Goal: Communication & Community: Ask a question

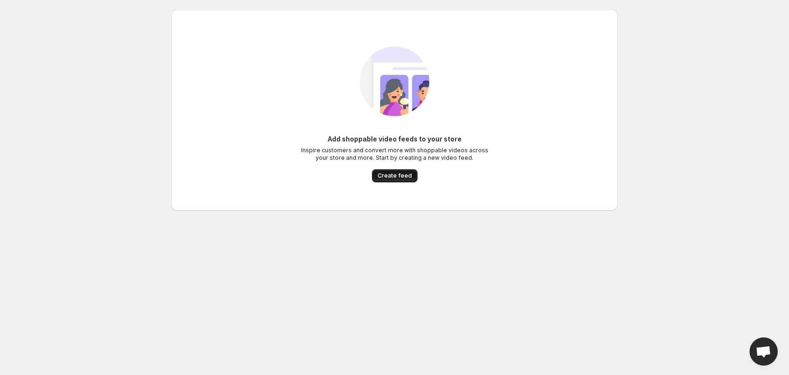
click at [413, 181] on button "Create feed" at bounding box center [395, 175] width 46 height 13
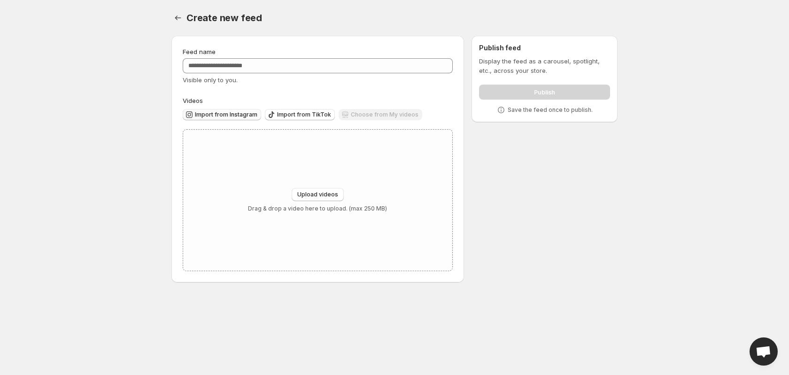
click at [237, 116] on span "Import from Instagram" at bounding box center [226, 115] width 62 height 8
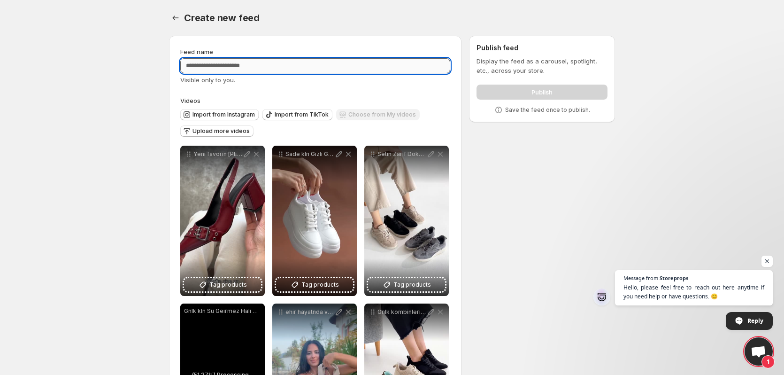
click at [216, 68] on input "Feed name" at bounding box center [315, 65] width 270 height 15
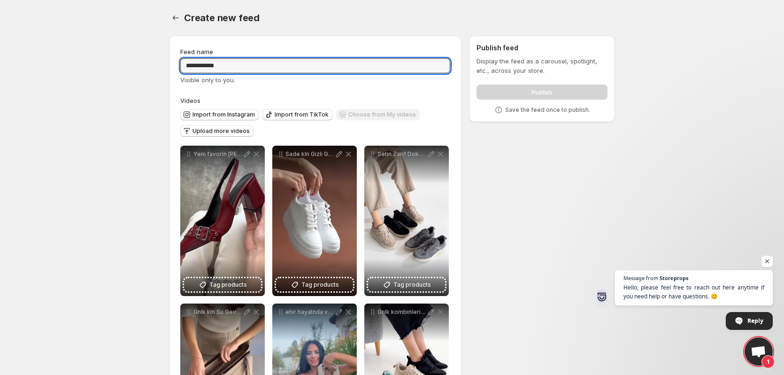
type input "**********"
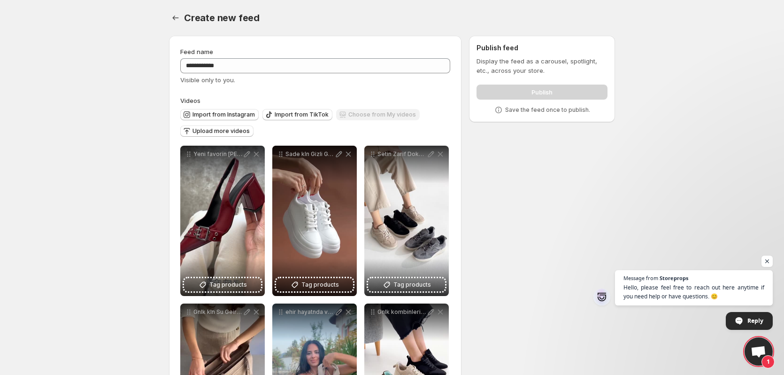
click at [252, 74] on div "**********" at bounding box center [315, 66] width 270 height 38
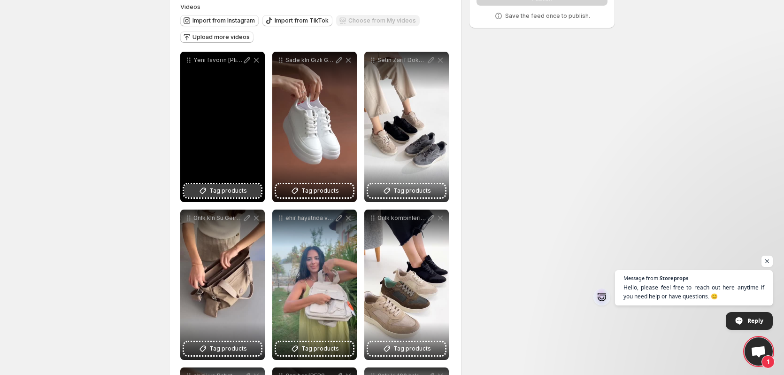
click at [213, 194] on span "Tag products" at bounding box center [228, 190] width 38 height 9
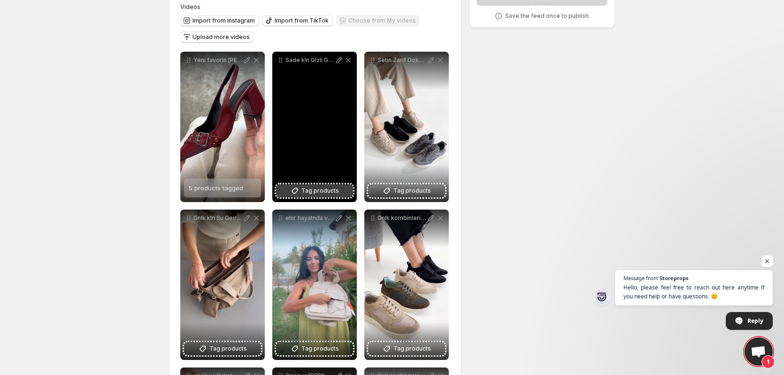
click at [319, 192] on span "Tag products" at bounding box center [320, 190] width 38 height 9
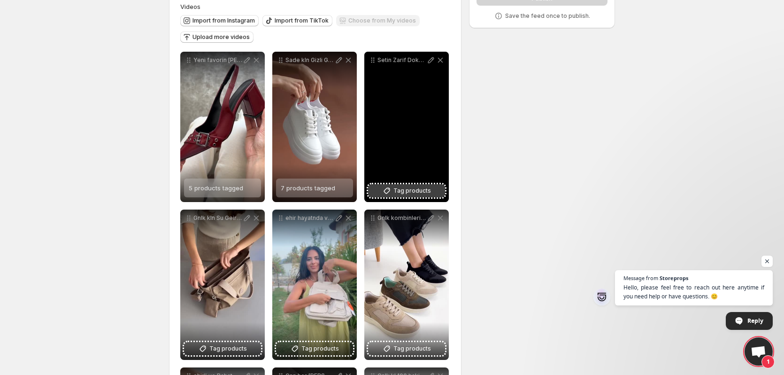
click at [408, 191] on span "Tag products" at bounding box center [412, 190] width 38 height 9
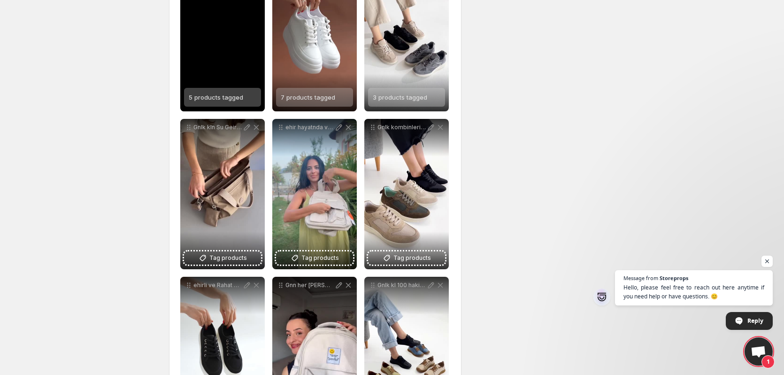
scroll to position [188, 0]
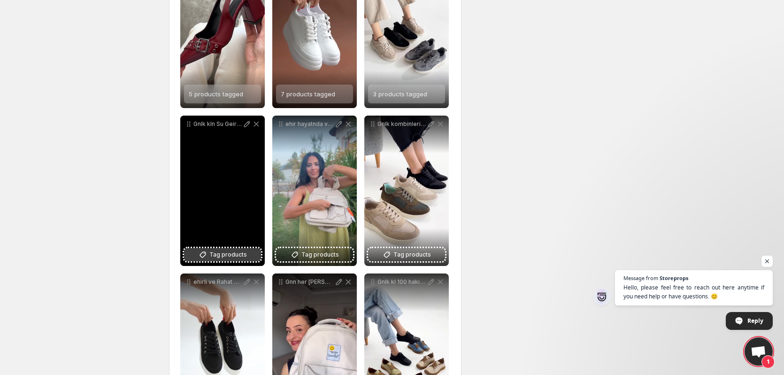
click at [249, 251] on button "Tag products" at bounding box center [222, 254] width 77 height 13
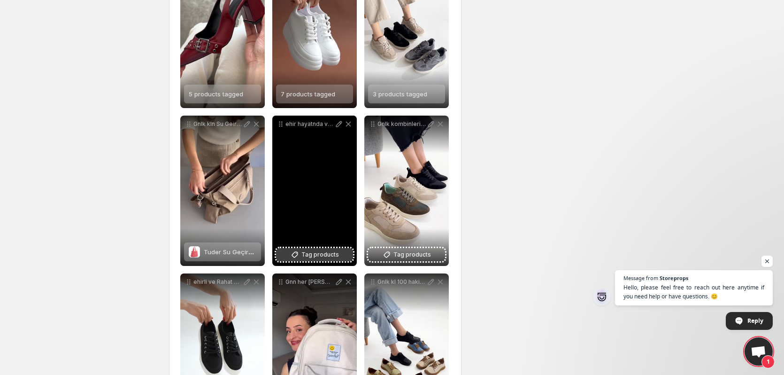
click at [315, 253] on span "Tag products" at bounding box center [320, 254] width 38 height 9
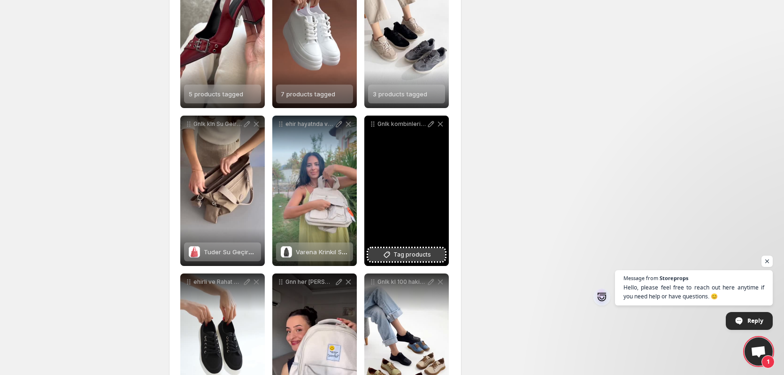
click at [426, 254] on span "Tag products" at bounding box center [412, 254] width 38 height 9
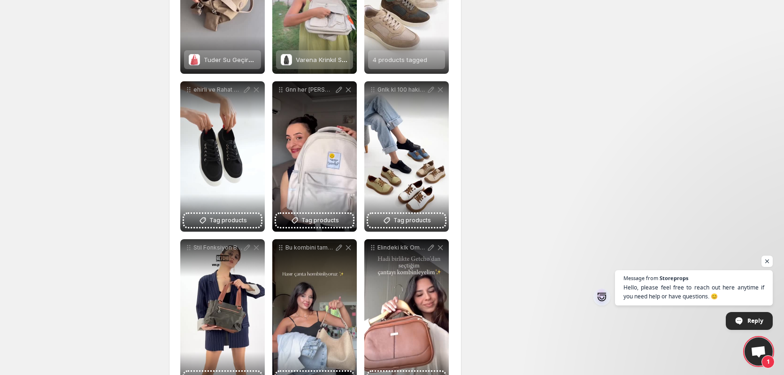
scroll to position [376, 0]
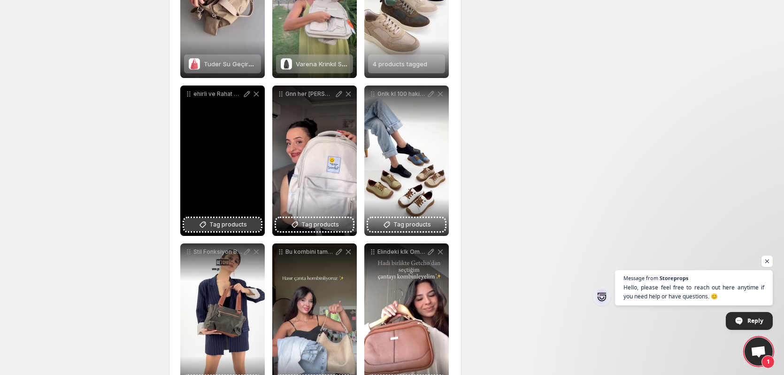
click at [223, 227] on span "Tag products" at bounding box center [228, 224] width 38 height 9
click at [217, 225] on span "Tag products" at bounding box center [228, 224] width 38 height 9
click at [255, 93] on icon at bounding box center [256, 94] width 5 height 5
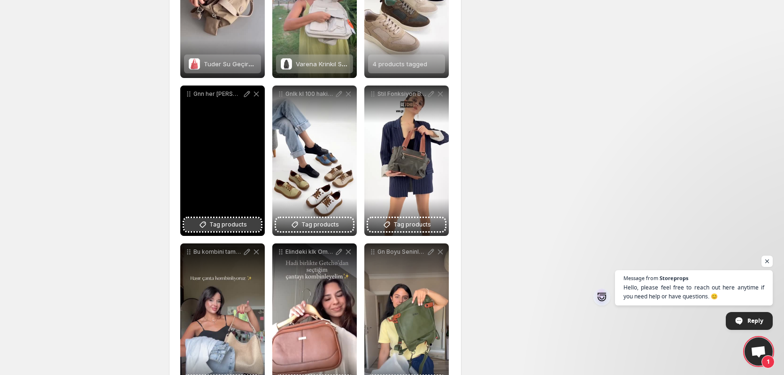
click at [220, 224] on span "Tag products" at bounding box center [228, 224] width 38 height 9
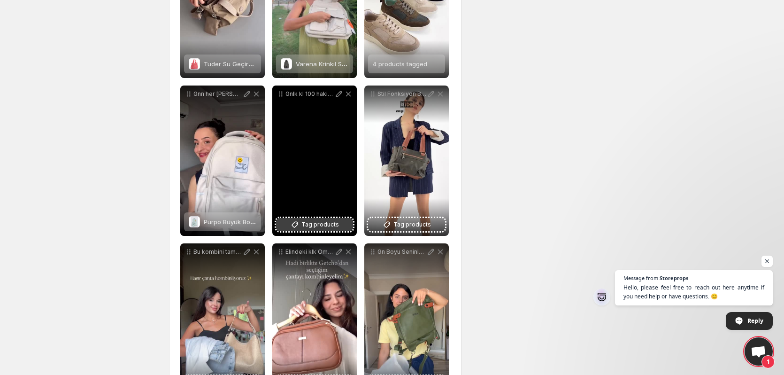
click at [319, 229] on button "Tag products" at bounding box center [314, 224] width 77 height 13
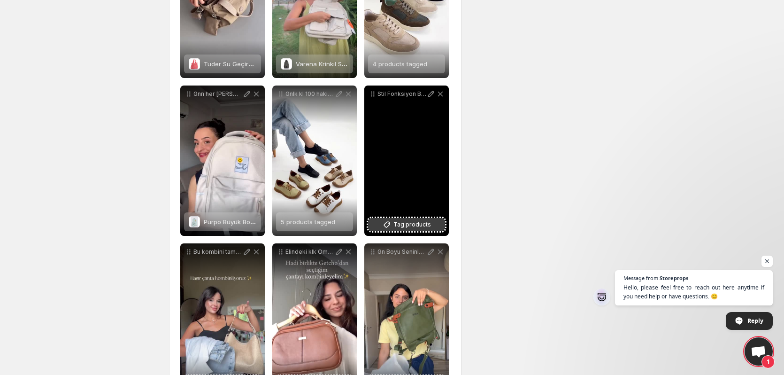
click at [403, 225] on span "Tag products" at bounding box center [412, 224] width 38 height 9
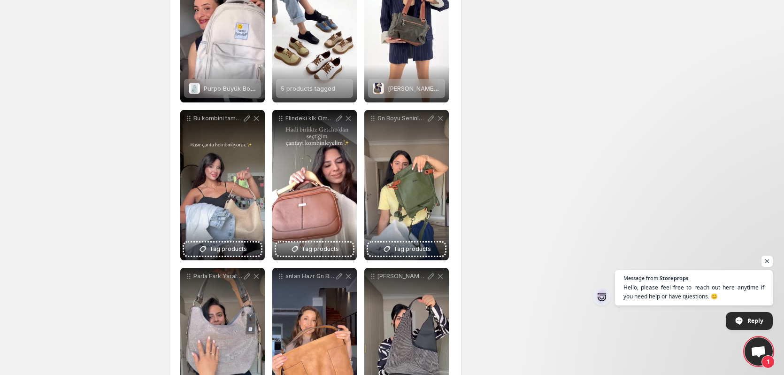
scroll to position [516, 0]
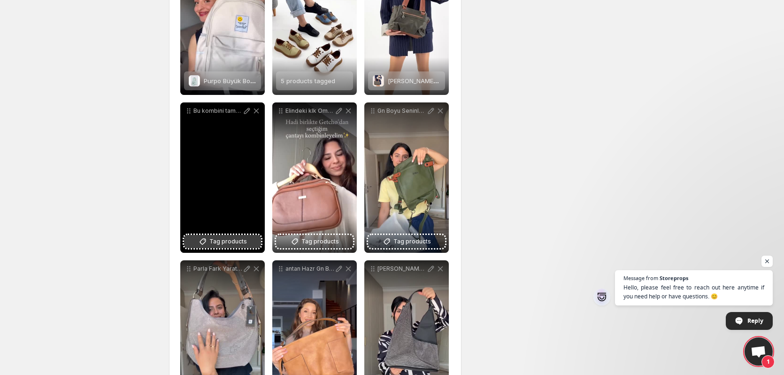
click at [228, 240] on span "Tag products" at bounding box center [228, 241] width 38 height 9
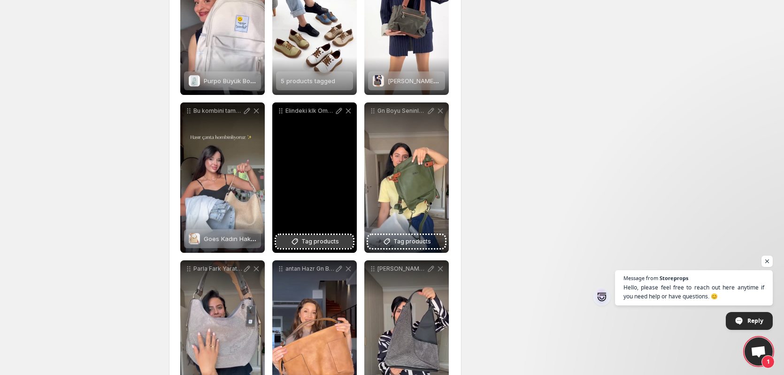
click at [322, 235] on button "Tag products" at bounding box center [314, 241] width 77 height 13
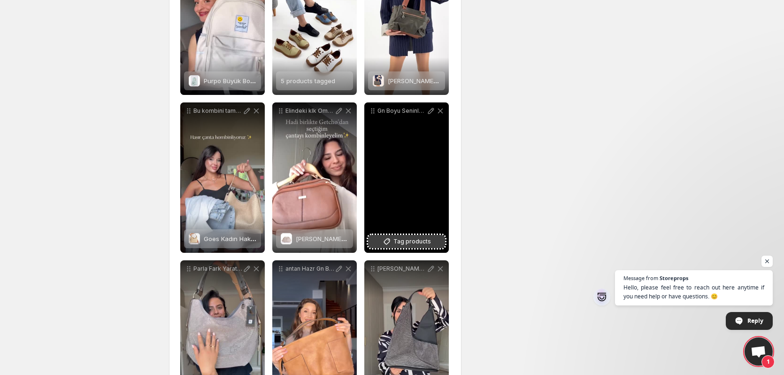
click at [409, 242] on span "Tag products" at bounding box center [412, 241] width 38 height 9
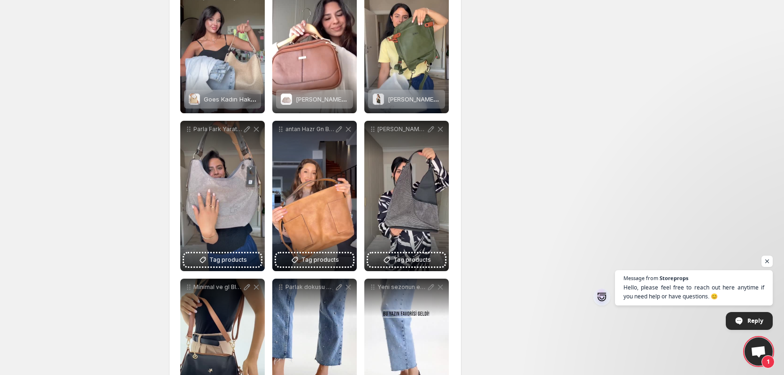
scroll to position [657, 0]
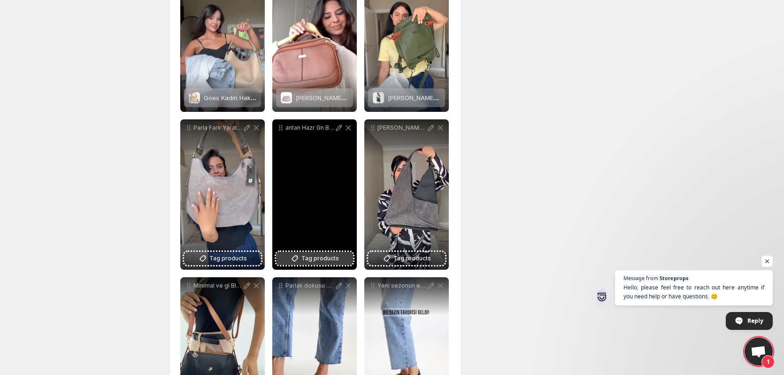
click at [313, 257] on span "Tag products" at bounding box center [320, 258] width 38 height 9
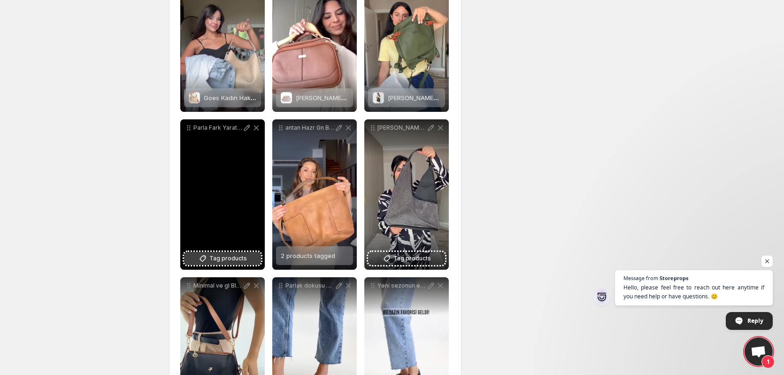
click at [205, 260] on icon at bounding box center [203, 258] width 6 height 6
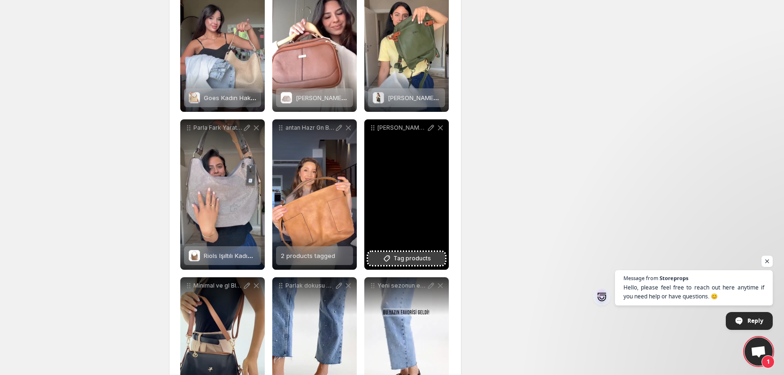
click at [410, 260] on span "Tag products" at bounding box center [412, 258] width 38 height 9
click at [424, 261] on span "Tag products" at bounding box center [412, 258] width 38 height 9
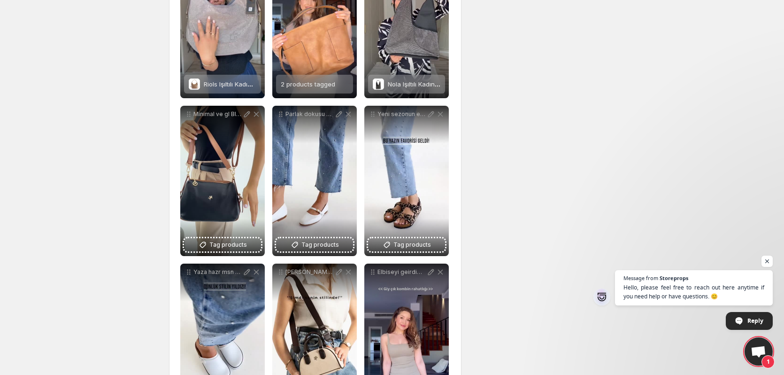
scroll to position [845, 0]
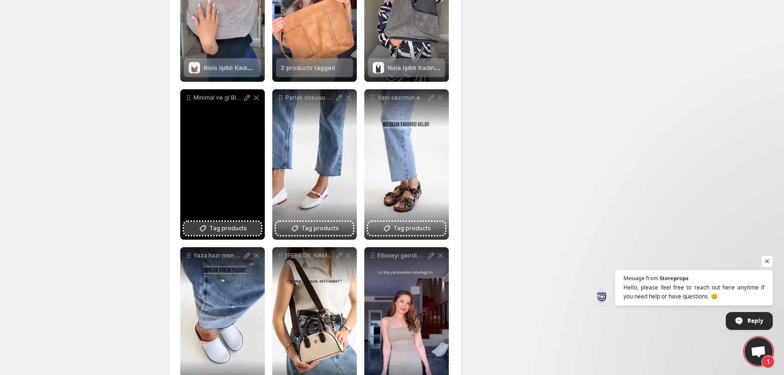
click at [216, 226] on span "Tag products" at bounding box center [228, 227] width 38 height 9
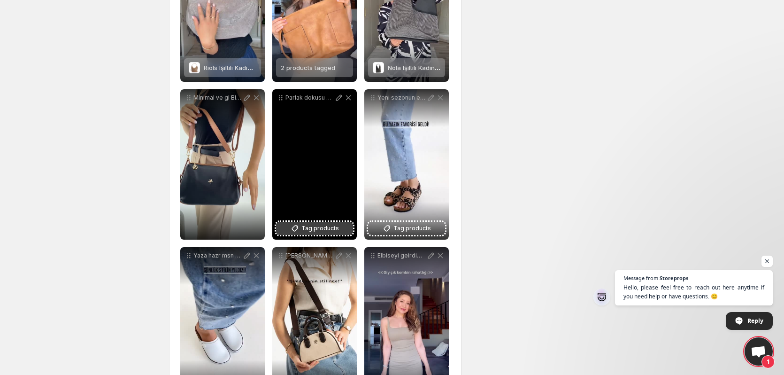
click at [311, 230] on span "Tag products" at bounding box center [320, 227] width 38 height 9
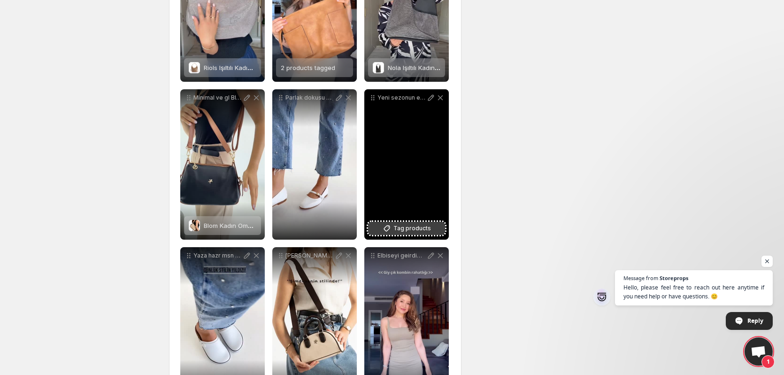
click at [403, 234] on button "Tag products" at bounding box center [406, 228] width 77 height 13
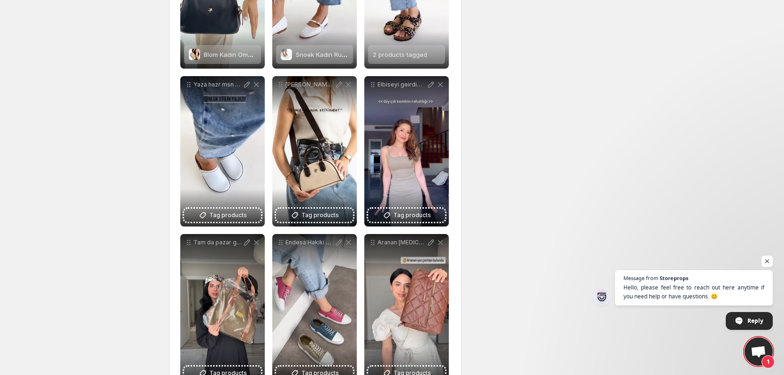
scroll to position [1033, 0]
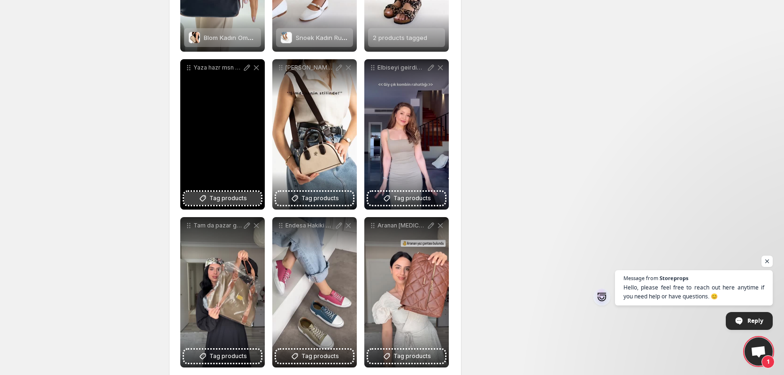
click at [221, 198] on span "Tag products" at bounding box center [228, 197] width 38 height 9
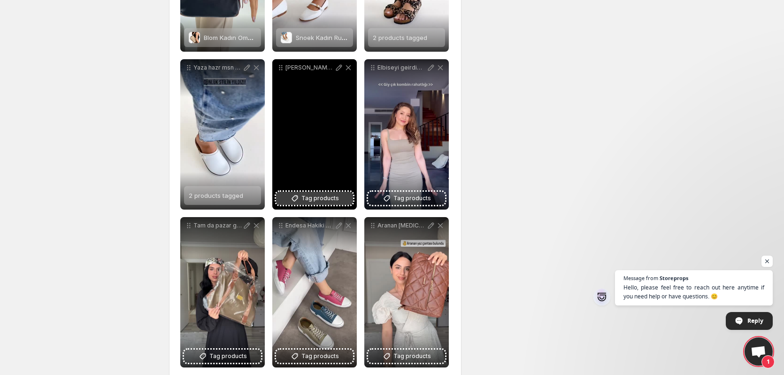
click at [317, 200] on span "Tag products" at bounding box center [320, 197] width 38 height 9
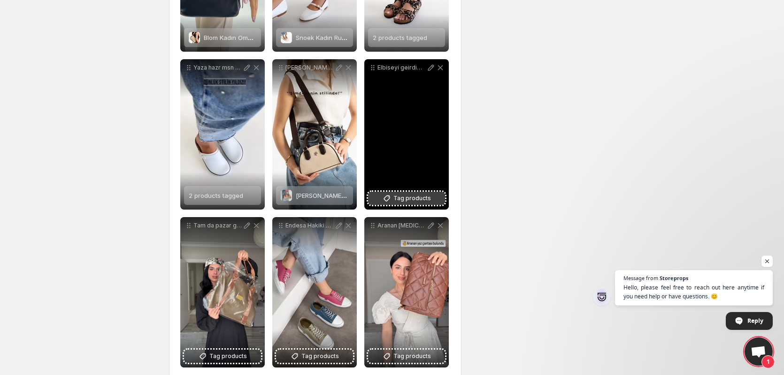
click at [401, 200] on span "Tag products" at bounding box center [412, 197] width 38 height 9
click at [418, 199] on span "Tag products" at bounding box center [412, 197] width 38 height 9
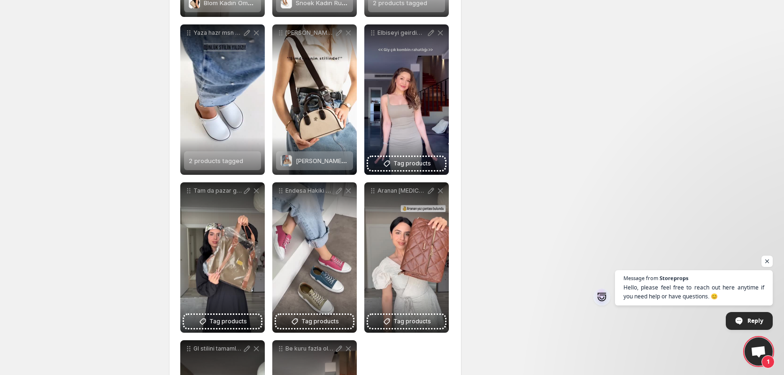
scroll to position [1127, 0]
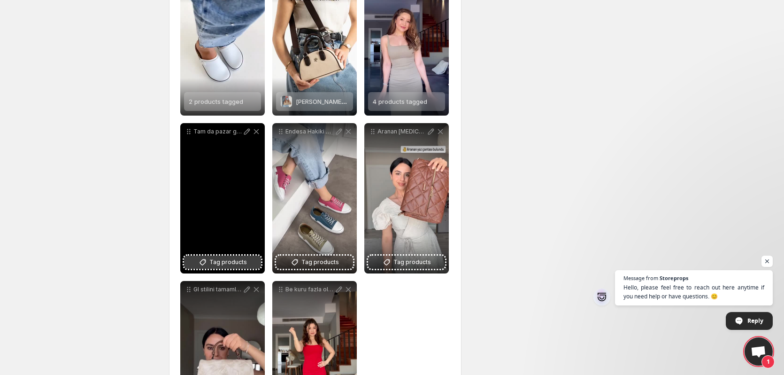
click at [246, 260] on button "Tag products" at bounding box center [222, 261] width 77 height 13
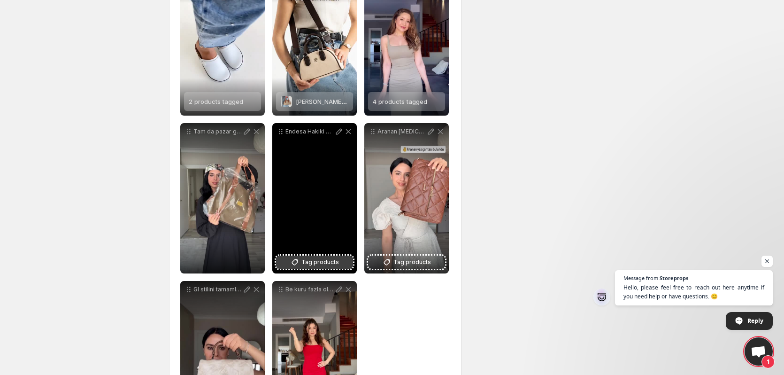
click at [324, 263] on span "Tag products" at bounding box center [320, 261] width 38 height 9
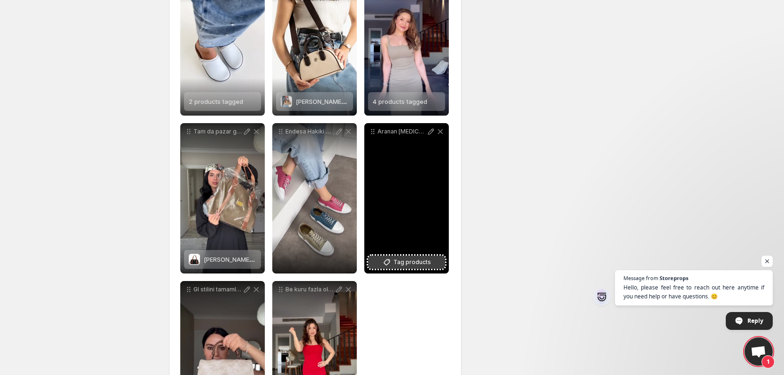
click at [402, 260] on span "Tag products" at bounding box center [412, 261] width 38 height 9
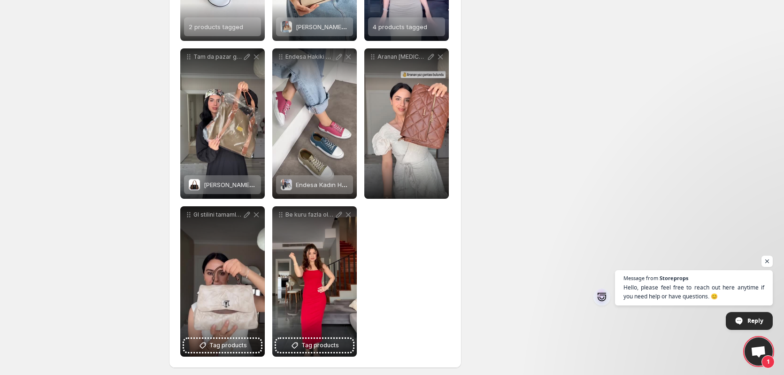
scroll to position [1206, 0]
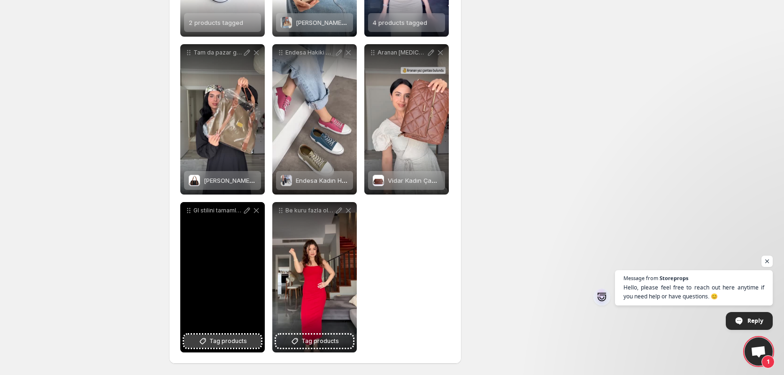
click at [229, 341] on span "Tag products" at bounding box center [228, 340] width 38 height 9
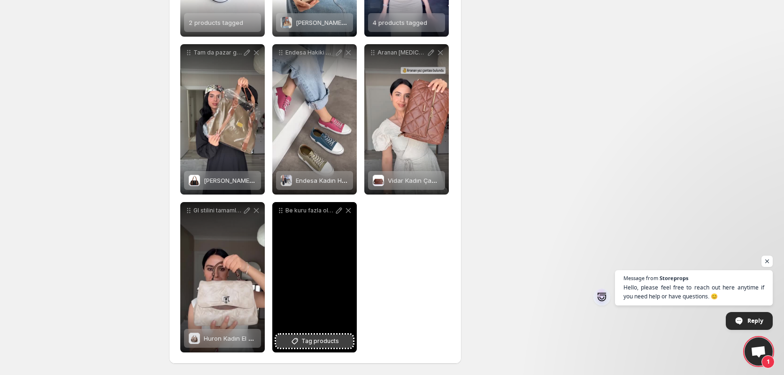
click at [317, 340] on span "Tag products" at bounding box center [320, 340] width 38 height 9
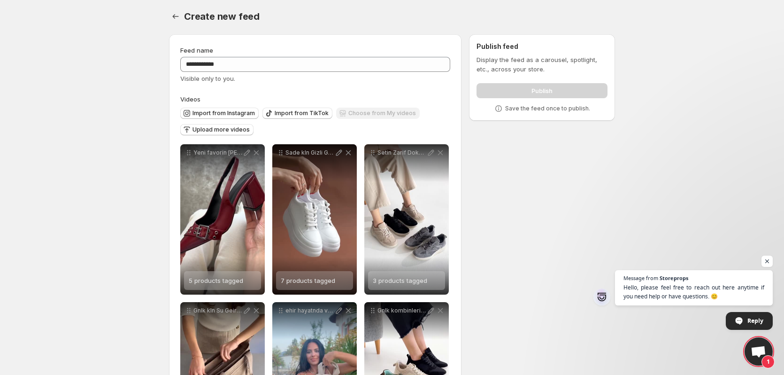
scroll to position [0, 0]
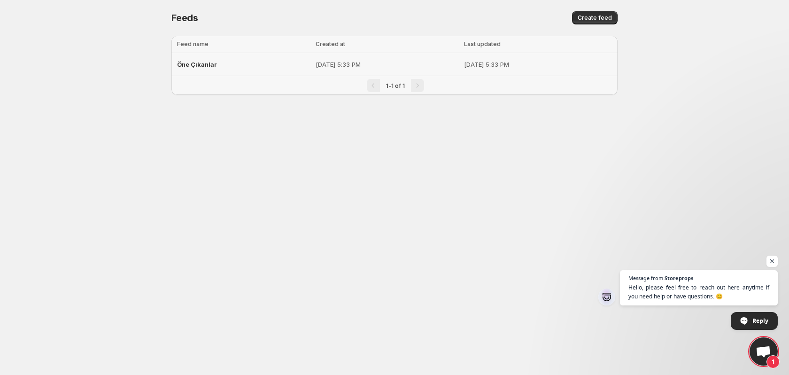
click at [214, 63] on span "Öne Çıkanlar" at bounding box center [197, 65] width 40 height 8
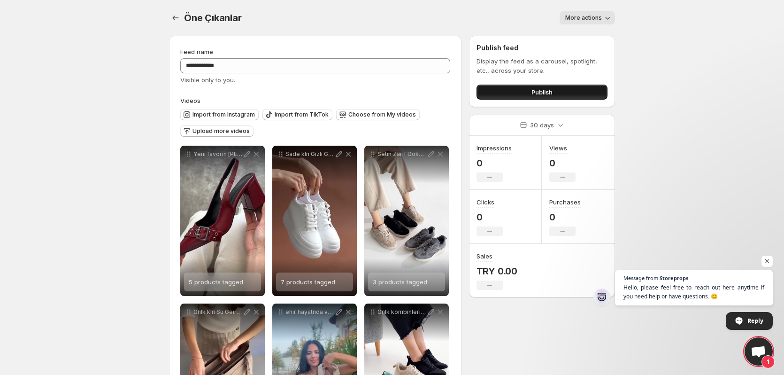
click at [509, 93] on button "Publish" at bounding box center [542, 92] width 131 height 15
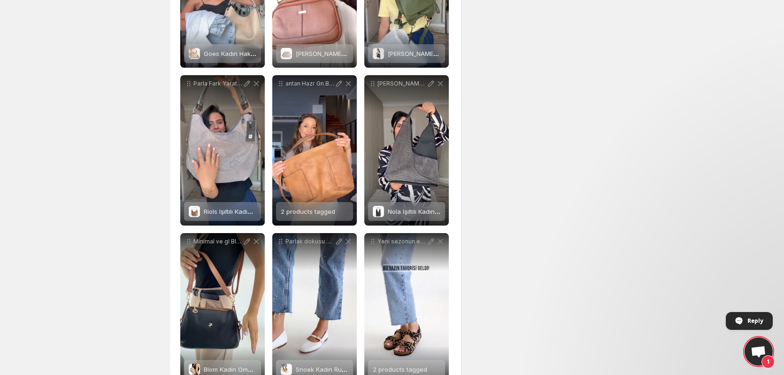
scroll to position [704, 0]
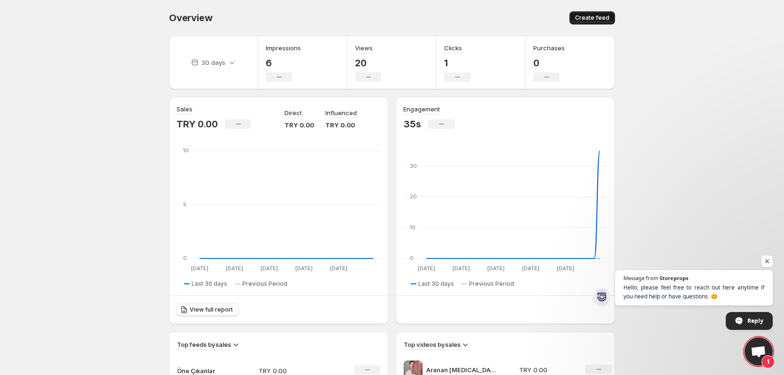
click at [606, 15] on span "Create feed" at bounding box center [592, 18] width 34 height 8
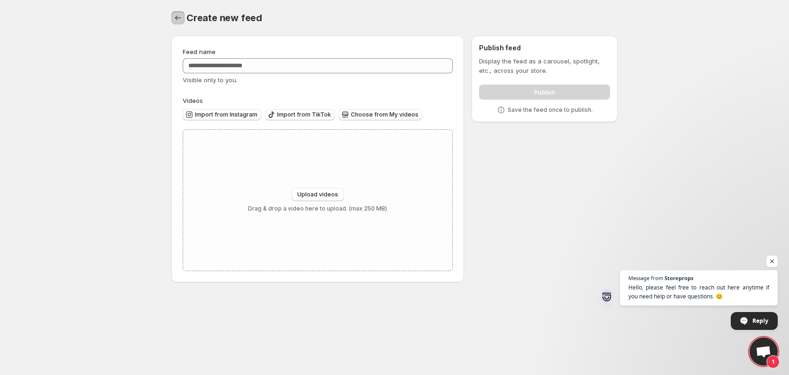
click at [178, 20] on icon "Settings" at bounding box center [177, 17] width 9 height 9
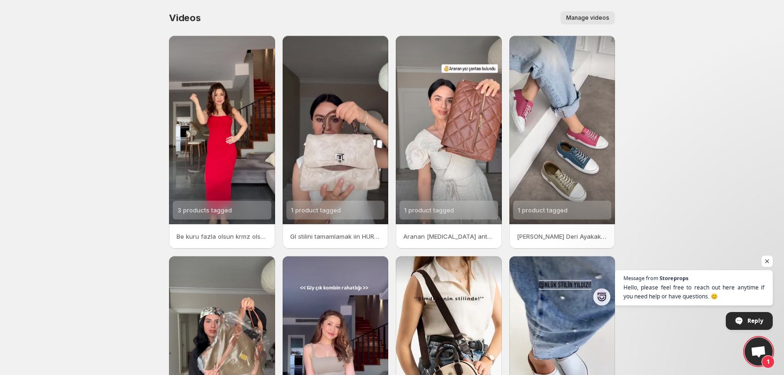
click at [604, 20] on span "Manage videos" at bounding box center [587, 18] width 43 height 8
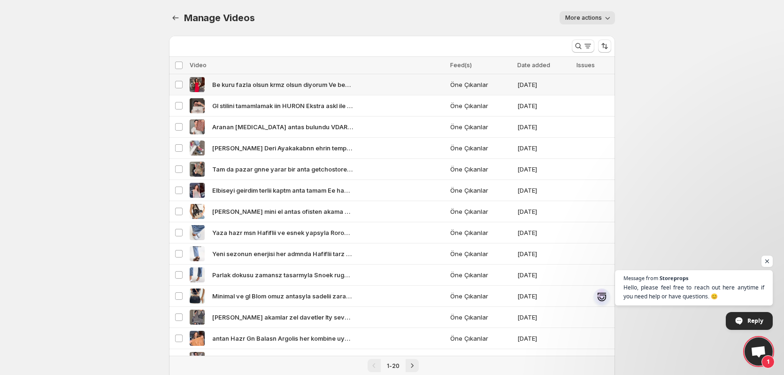
click at [338, 87] on span "Be kuru fazla olsun krmz olsun diyorum Ve benim sandalet seimim belli peki ya s…" at bounding box center [282, 84] width 141 height 9
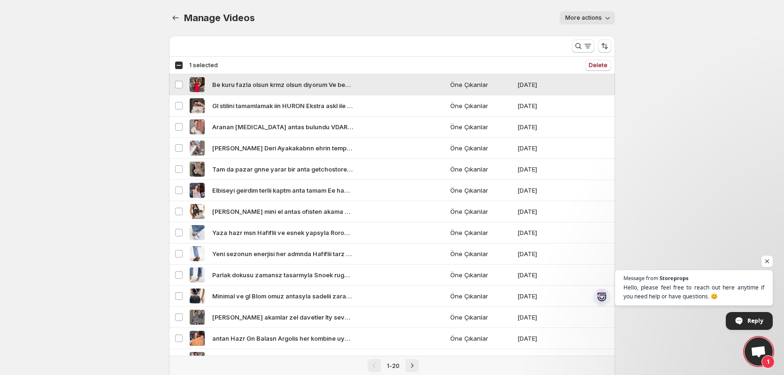
click at [338, 87] on span "Be kuru fazla olsun krmz olsun diyorum Ve benim sandalet seimim belli peki ya s…" at bounding box center [282, 84] width 141 height 9
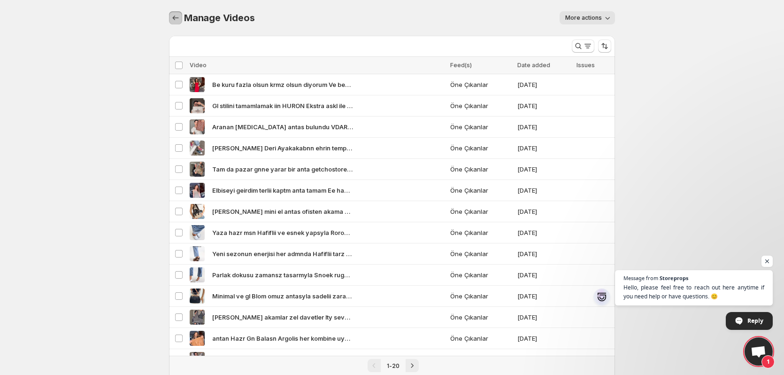
click at [174, 20] on icon "Manage Videos" at bounding box center [175, 17] width 9 height 9
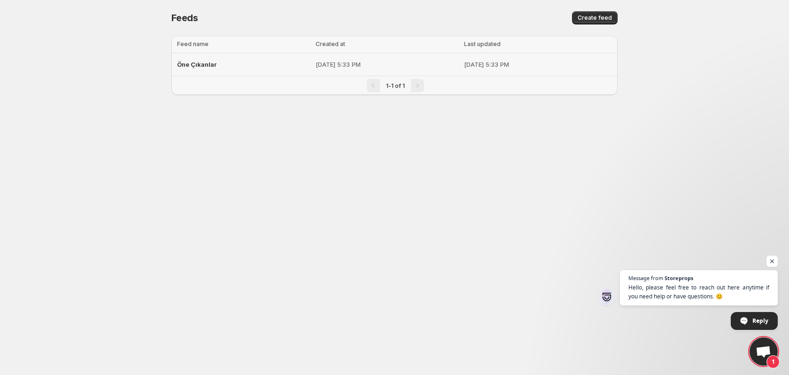
click at [207, 65] on span "Öne Çıkanlar" at bounding box center [197, 65] width 40 height 8
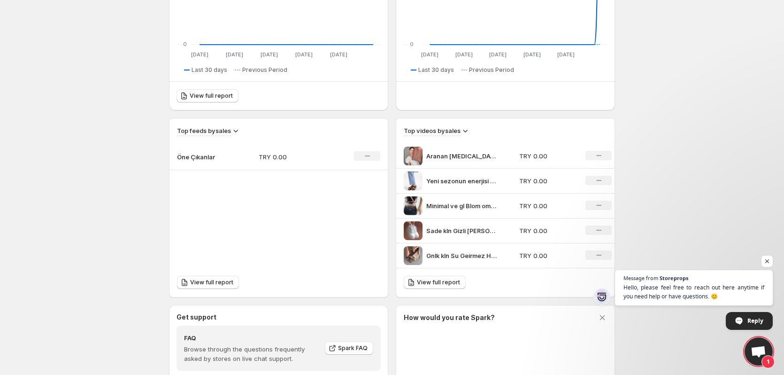
scroll to position [235, 0]
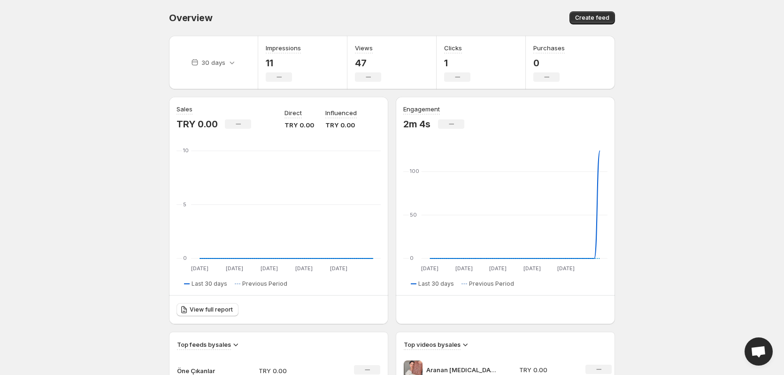
click at [767, 351] on span "Open chat" at bounding box center [759, 351] width 28 height 28
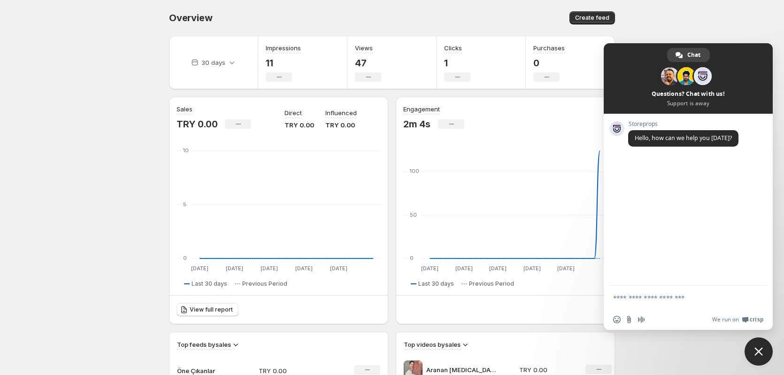
click at [639, 294] on textarea "Compose your message..." at bounding box center [678, 296] width 131 height 23
type textarea "*****"
type textarea "**"
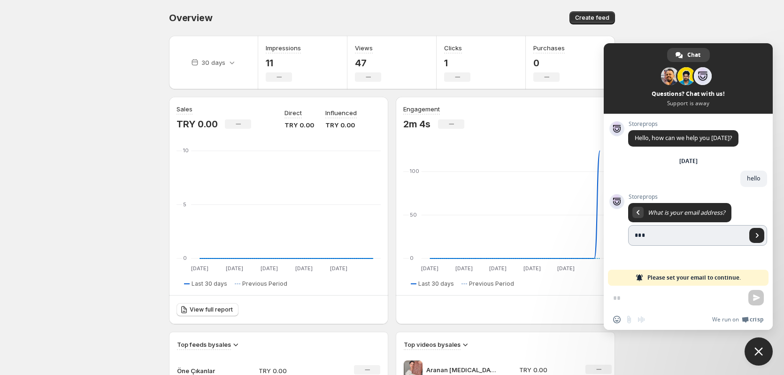
click at [652, 234] on input "***" at bounding box center [687, 235] width 118 height 21
click at [646, 234] on input "***" at bounding box center [687, 235] width 118 height 21
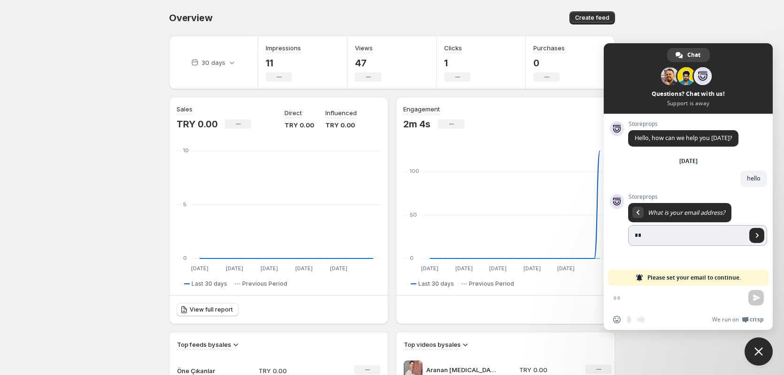
type input "*"
type input "**********"
click at [752, 237] on link "Send" at bounding box center [756, 235] width 15 height 15
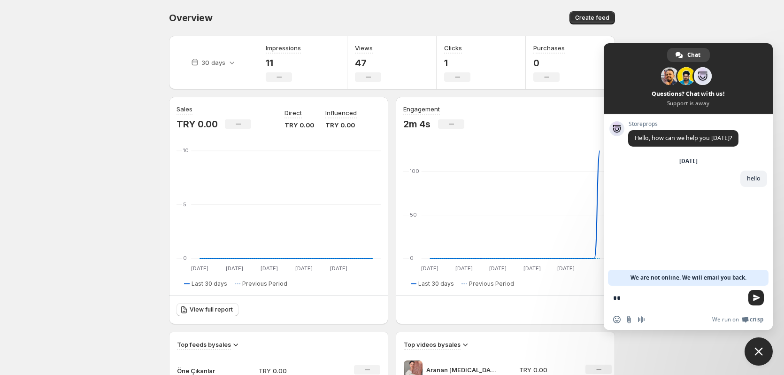
click at [644, 296] on textarea "**" at bounding box center [678, 296] width 131 height 23
type textarea "**********"
click at [674, 296] on textarea "**********" at bounding box center [678, 296] width 131 height 23
click at [703, 297] on textarea "**********" at bounding box center [678, 296] width 131 height 23
type textarea "**********"
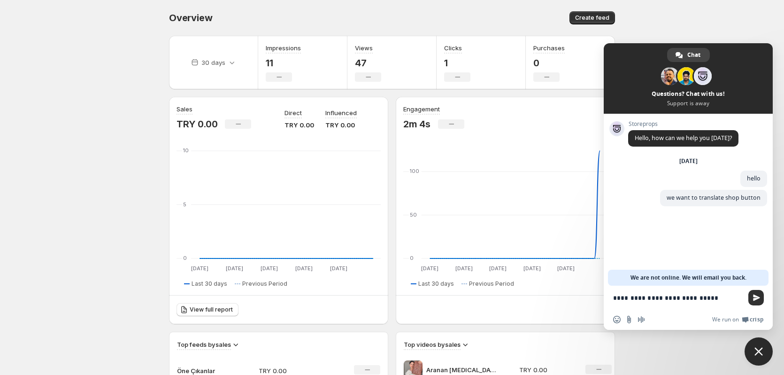
click at [759, 297] on span "Send" at bounding box center [756, 297] width 7 height 7
click at [95, 121] on body "Home Feeds Videos Subscription Settings Overview. This page is ready Overview C…" at bounding box center [392, 187] width 784 height 375
click at [122, 68] on body "Home Feeds Videos Subscription Settings Overview. This page is ready Overview C…" at bounding box center [392, 187] width 784 height 375
